Goal: Navigation & Orientation: Find specific page/section

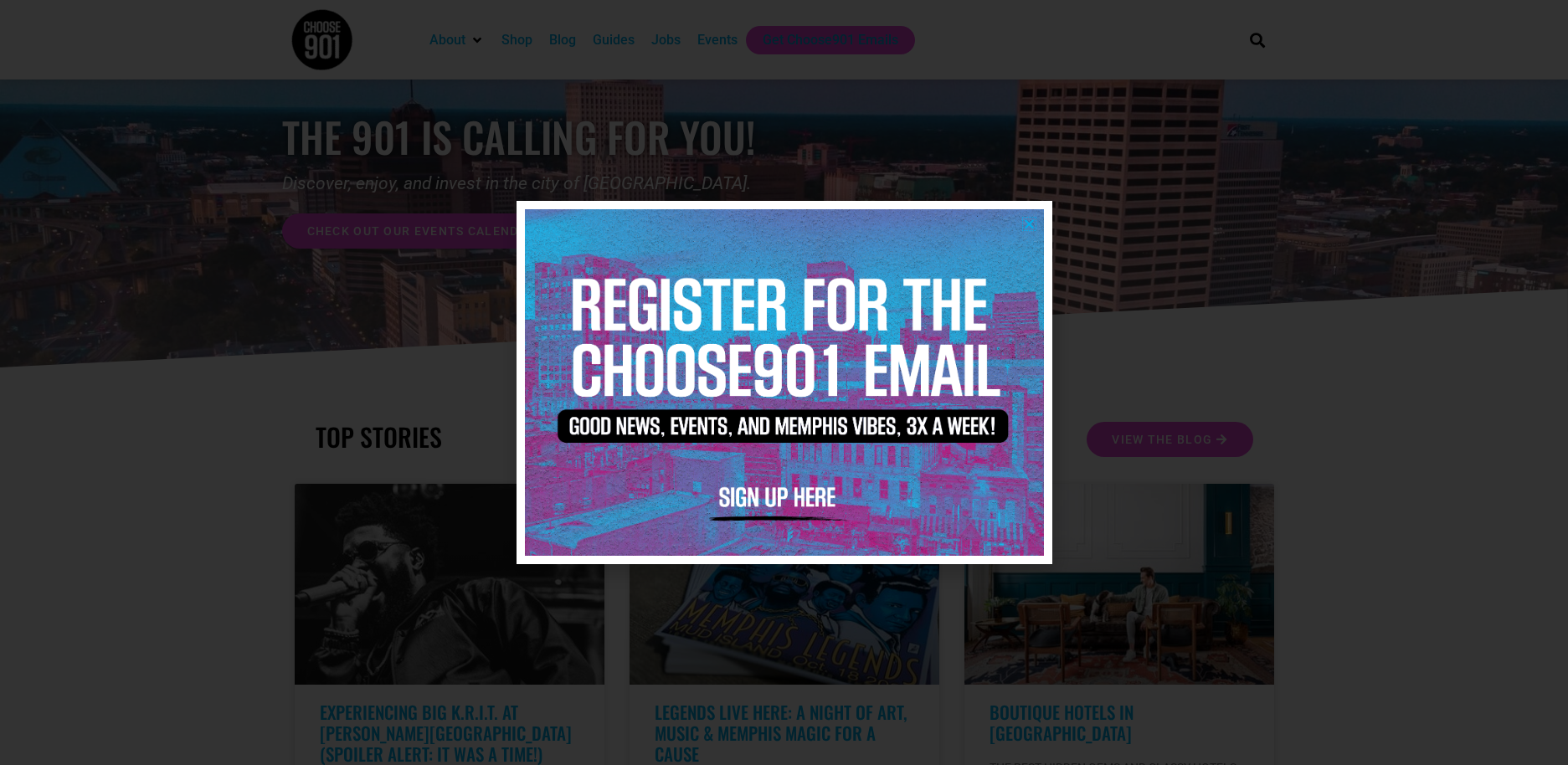
scroll to position [251, 0]
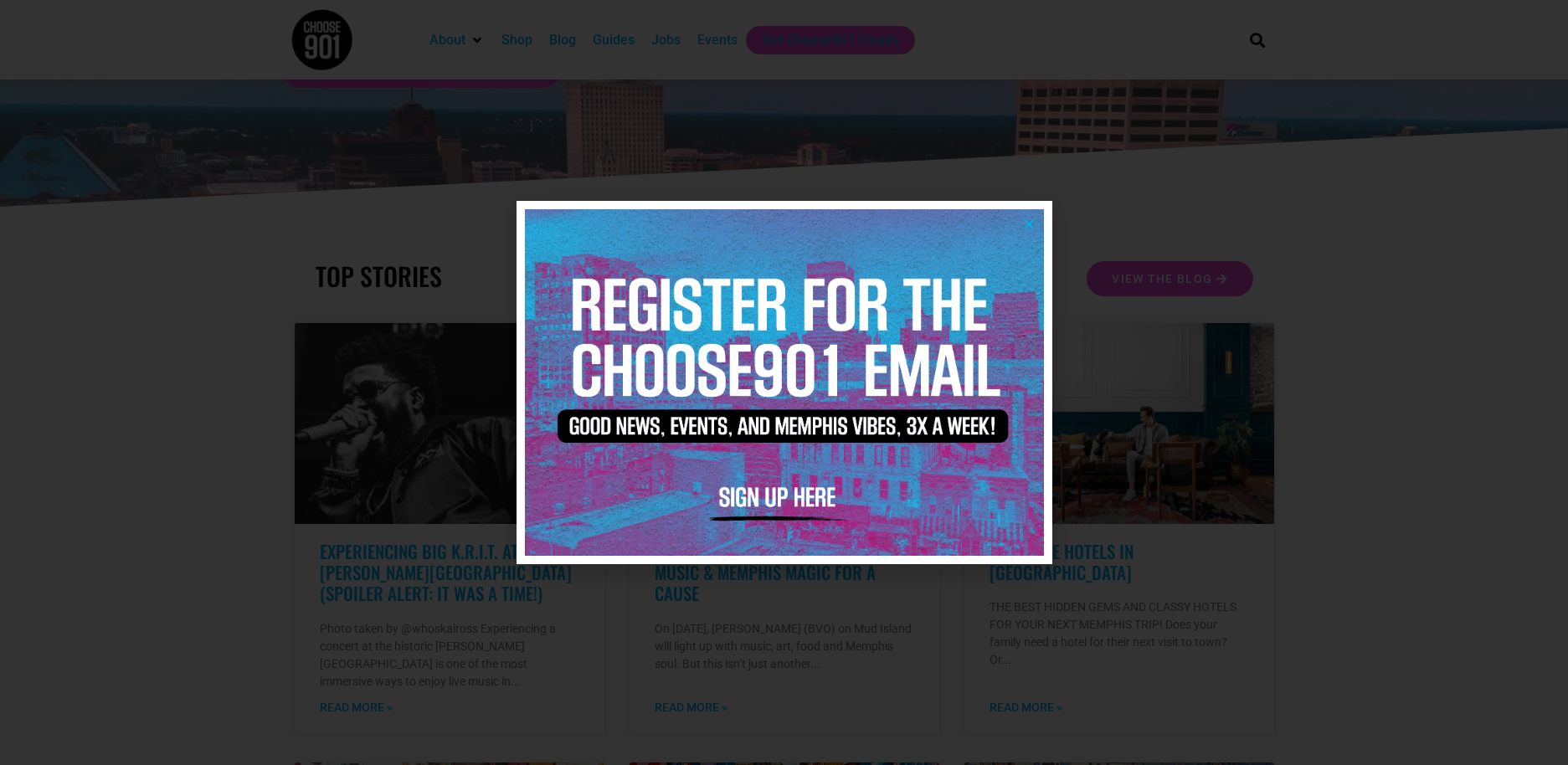
click at [1026, 217] on img at bounding box center [784, 382] width 519 height 346
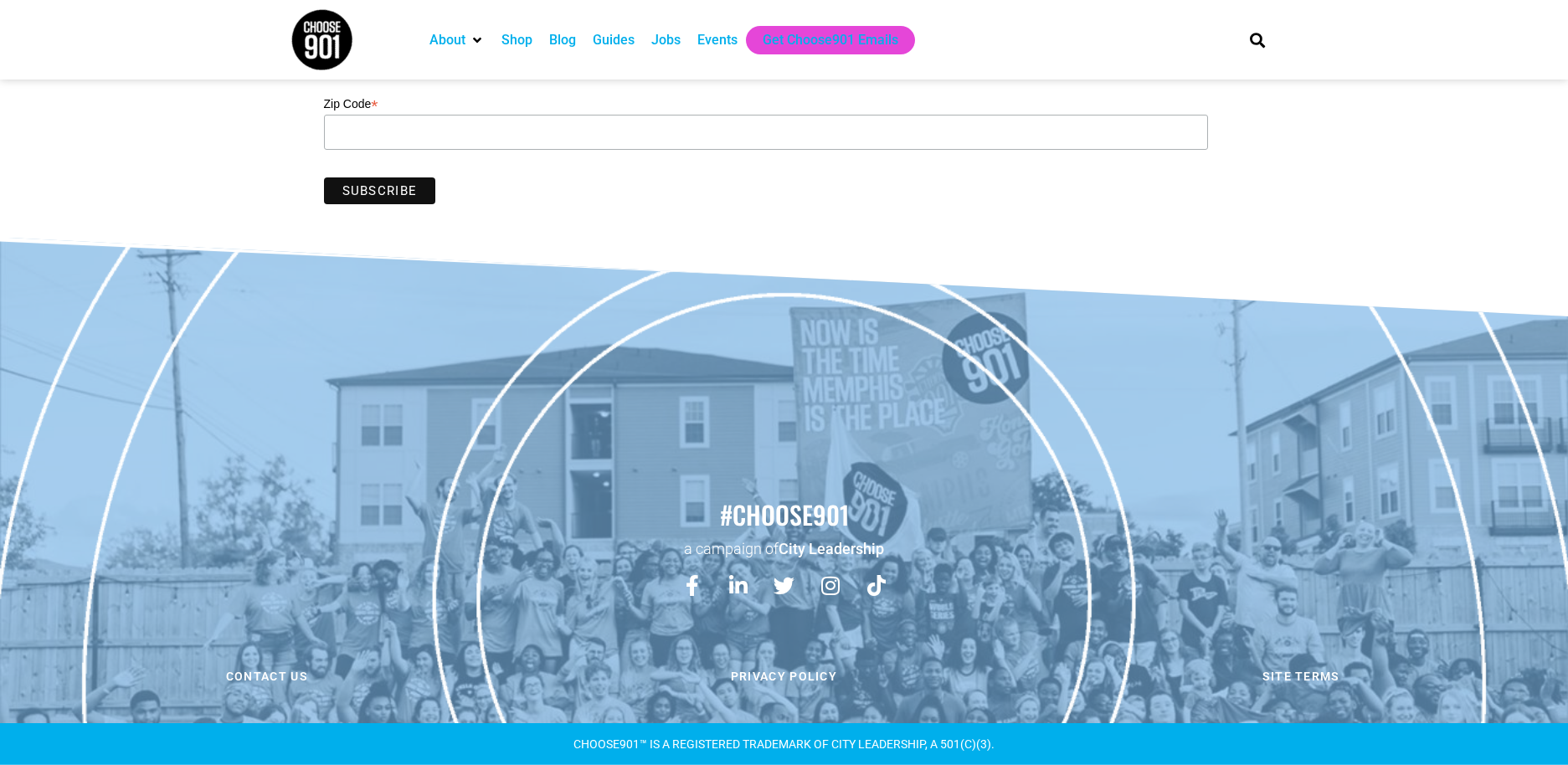
scroll to position [170, 0]
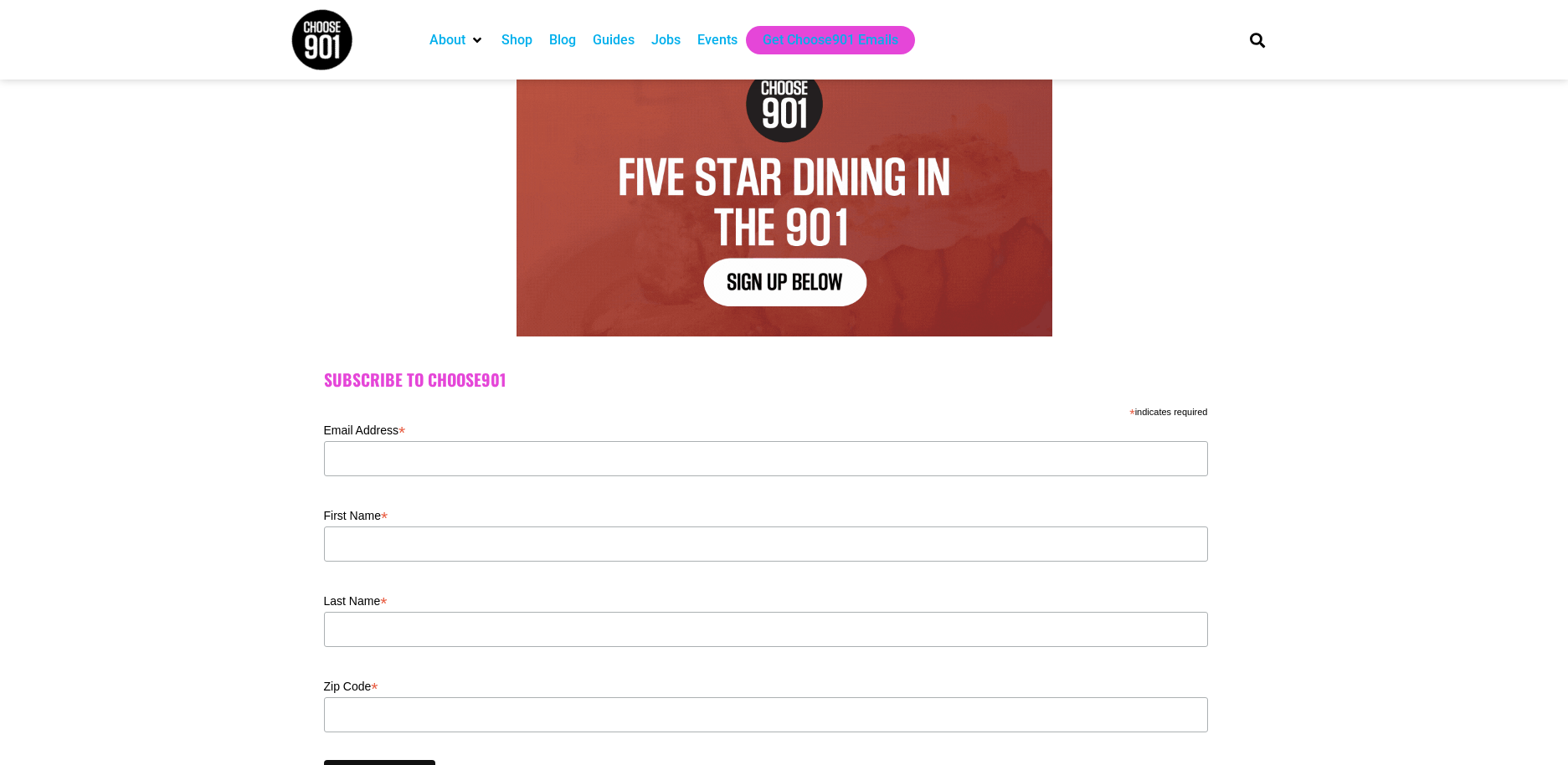
click at [708, 41] on div "Events" at bounding box center [717, 40] width 40 height 20
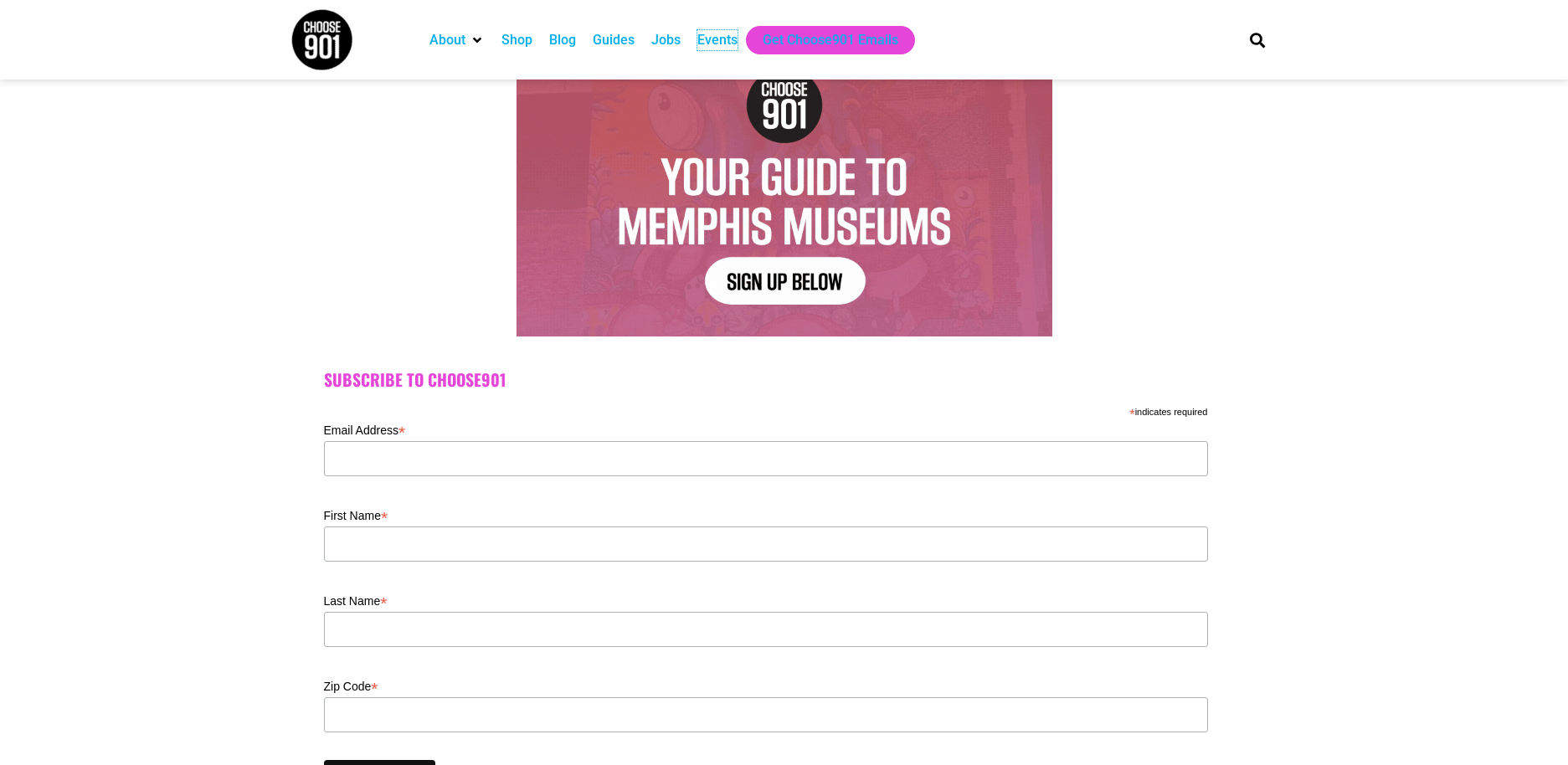
scroll to position [164, 0]
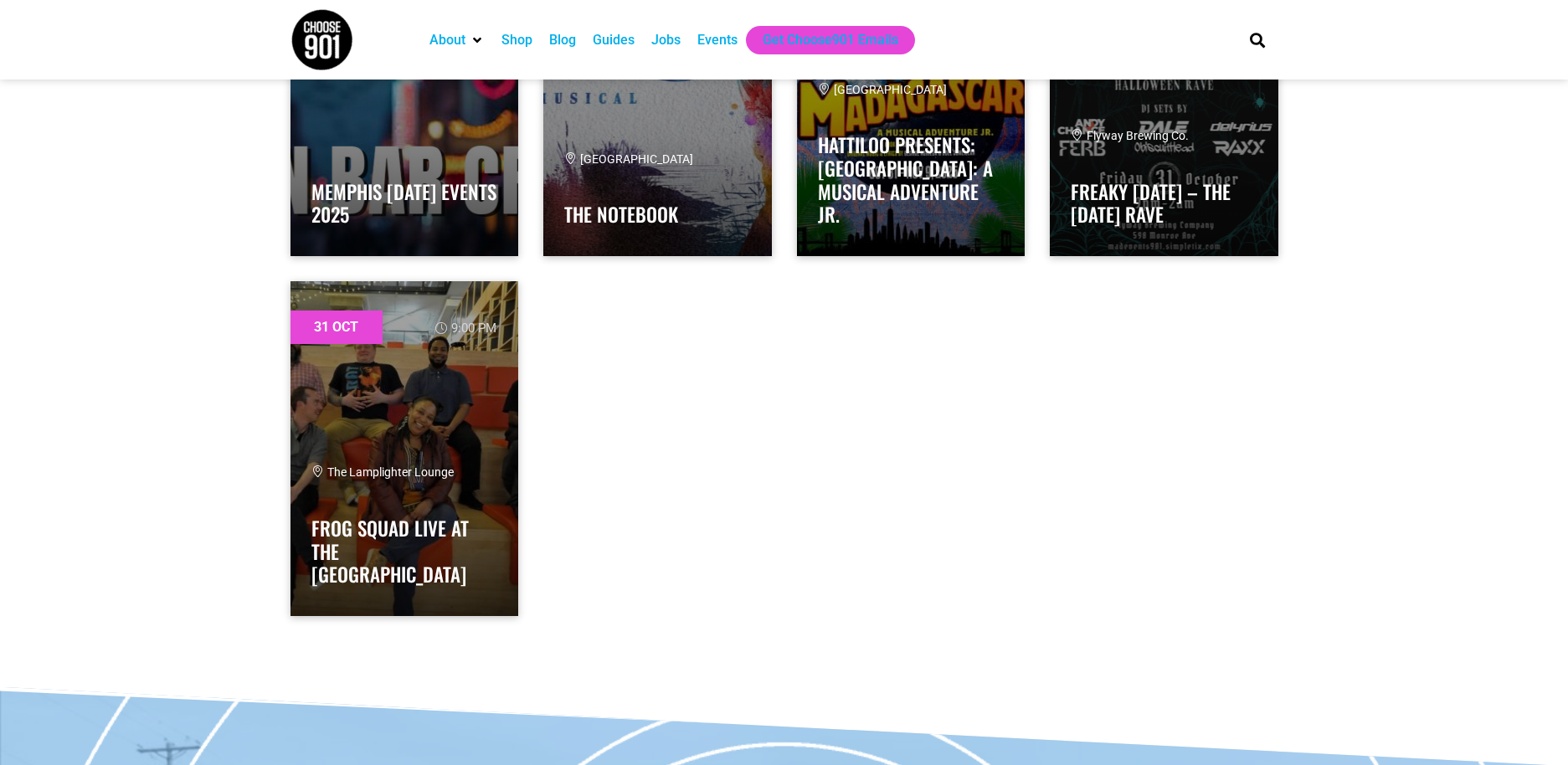
scroll to position [46858, 0]
